Goal: Navigation & Orientation: Find specific page/section

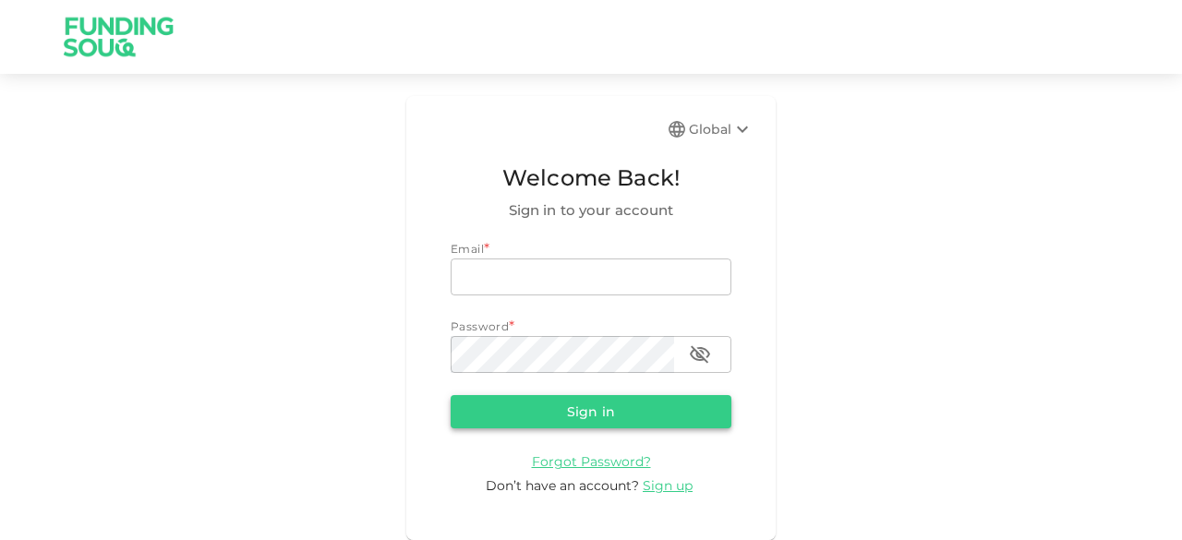
type input "[EMAIL_ADDRESS][DOMAIN_NAME]"
click at [528, 420] on button "Sign in" at bounding box center [591, 411] width 281 height 33
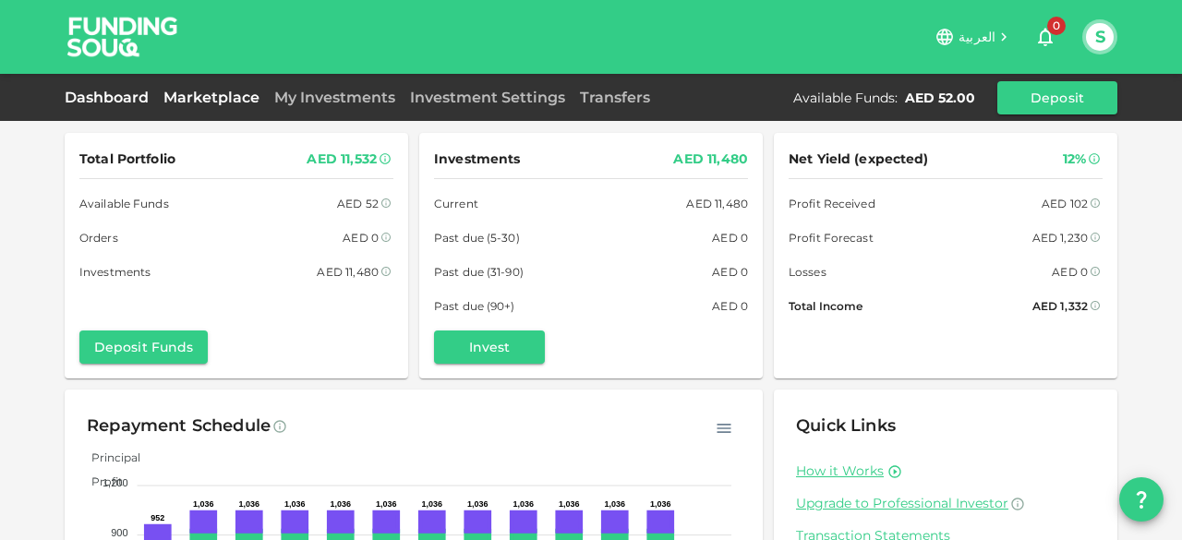
click at [205, 97] on link "Marketplace" at bounding box center [211, 98] width 111 height 18
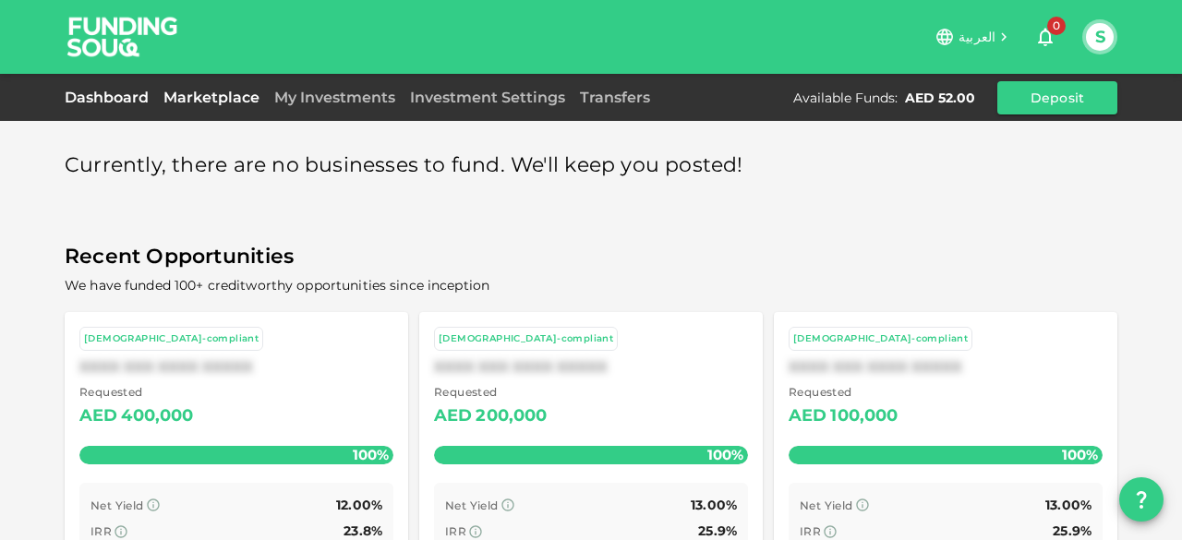
click at [91, 98] on link "Dashboard" at bounding box center [110, 98] width 91 height 18
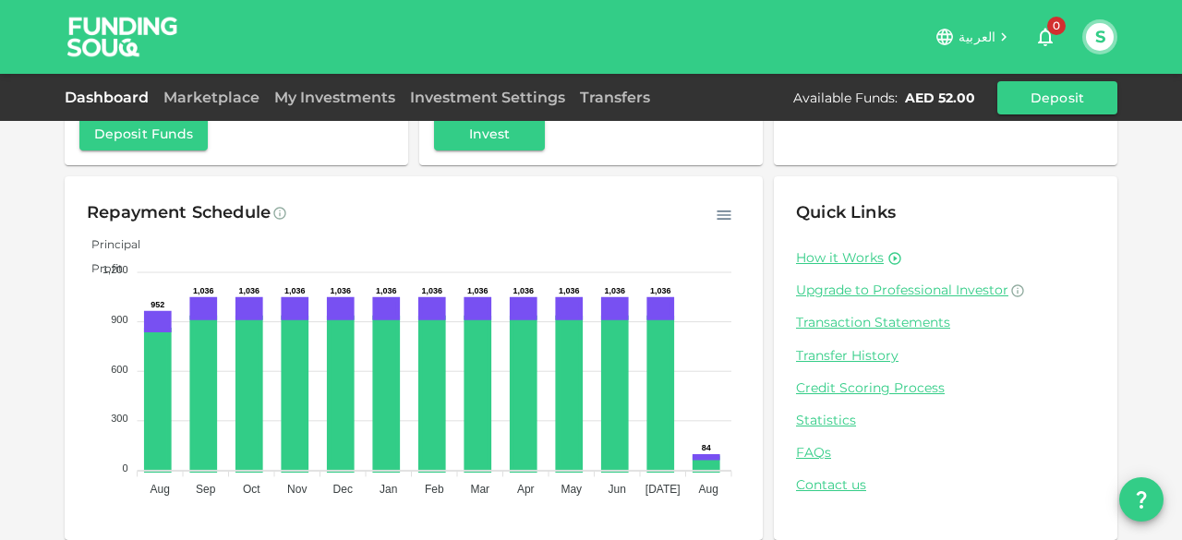
scroll to position [223, 0]
